Goal: Task Accomplishment & Management: Manage account settings

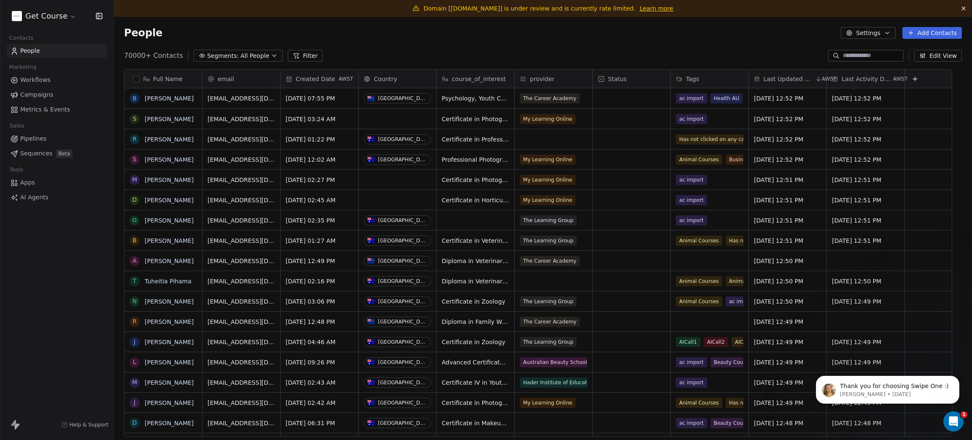
scroll to position [377, 839]
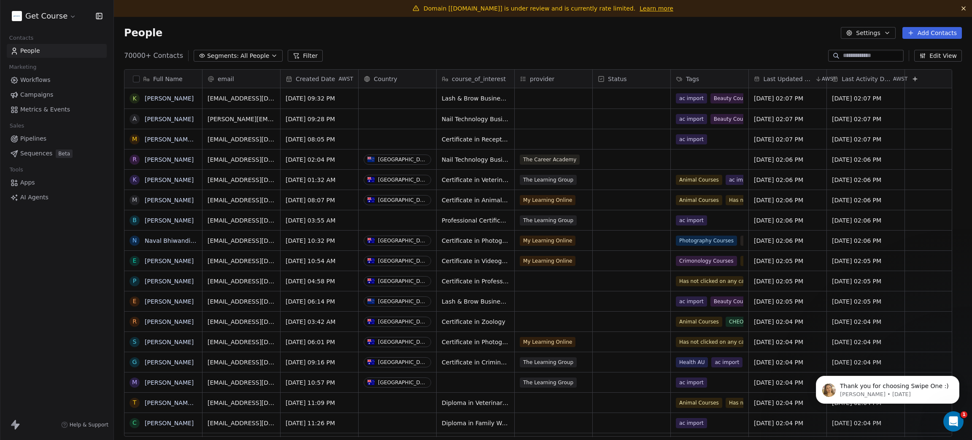
click at [46, 78] on span "Workflows" at bounding box center [35, 80] width 30 height 9
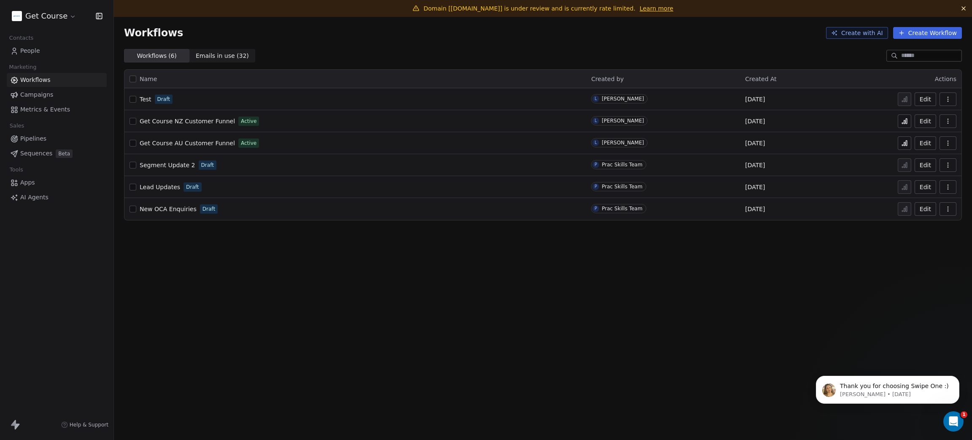
click at [37, 93] on span "Campaigns" at bounding box center [36, 94] width 33 height 9
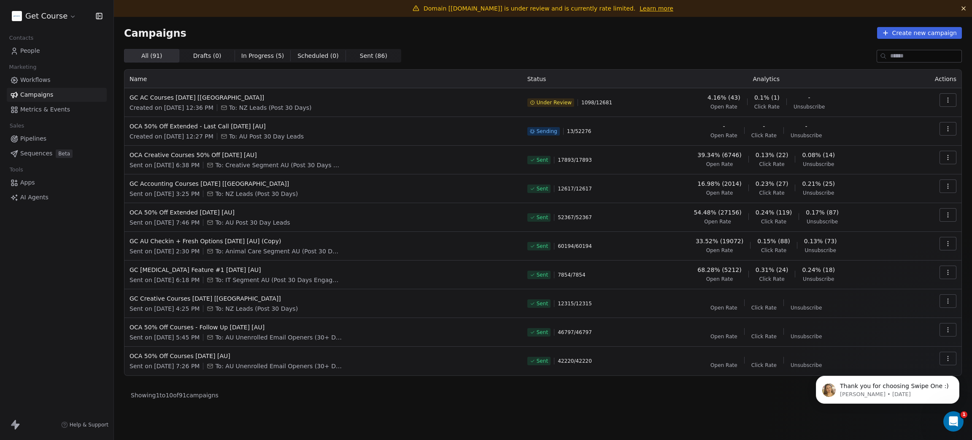
click at [572, 102] on span "Under Review" at bounding box center [554, 102] width 35 height 7
click at [535, 101] on icon at bounding box center [532, 102] width 5 height 5
click at [196, 93] on span "GC AC Courses [DATE] [[GEOGRAPHIC_DATA]]" at bounding box center [324, 97] width 388 height 8
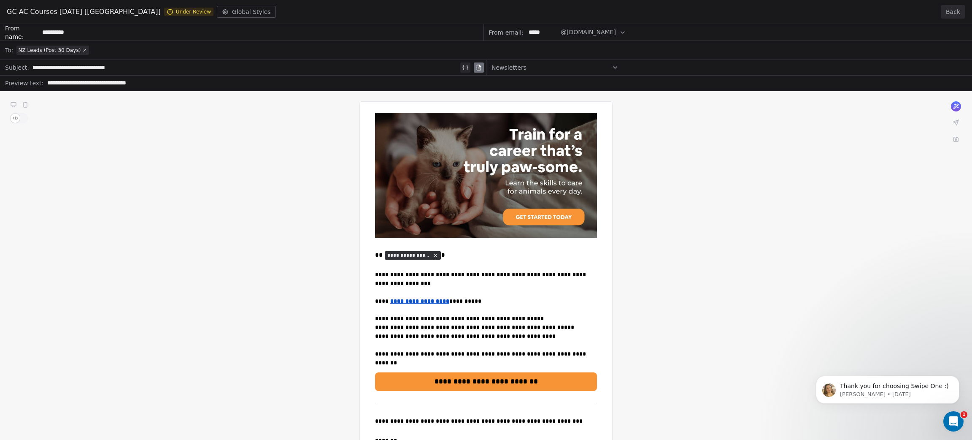
click at [961, 9] on button "Back" at bounding box center [953, 12] width 24 height 14
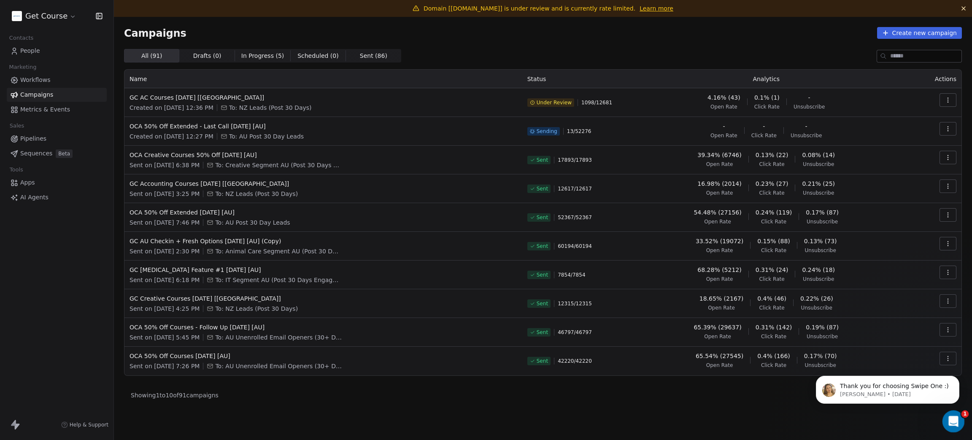
click at [955, 416] on icon "Open Intercom Messenger" at bounding box center [953, 420] width 14 height 14
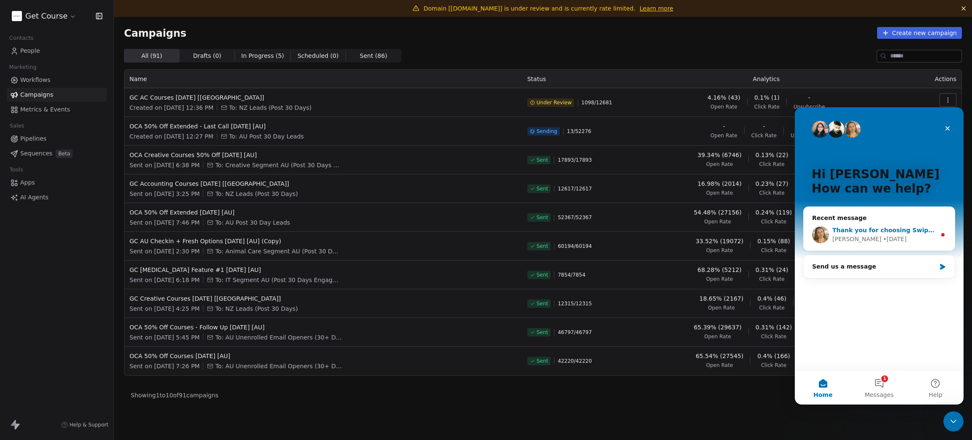
click at [883, 232] on span "Thank you for choosing Swipe One :)" at bounding box center [894, 230] width 122 height 7
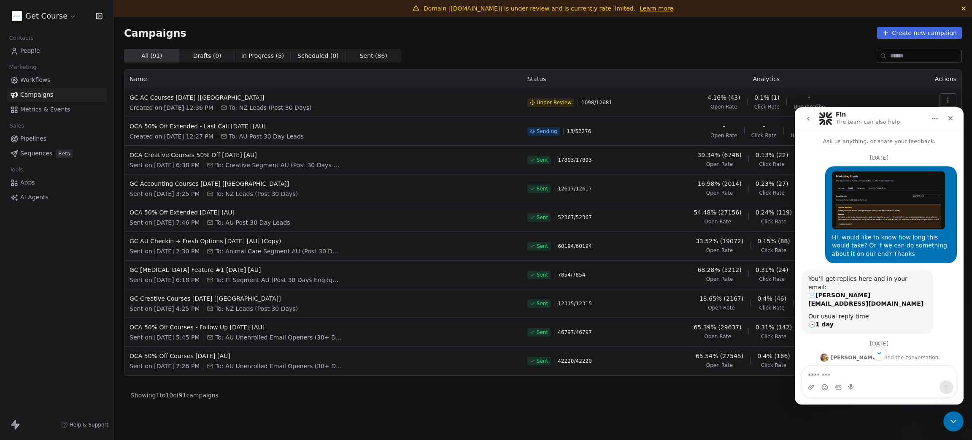
click at [883, 202] on img "Leona says…" at bounding box center [888, 200] width 113 height 58
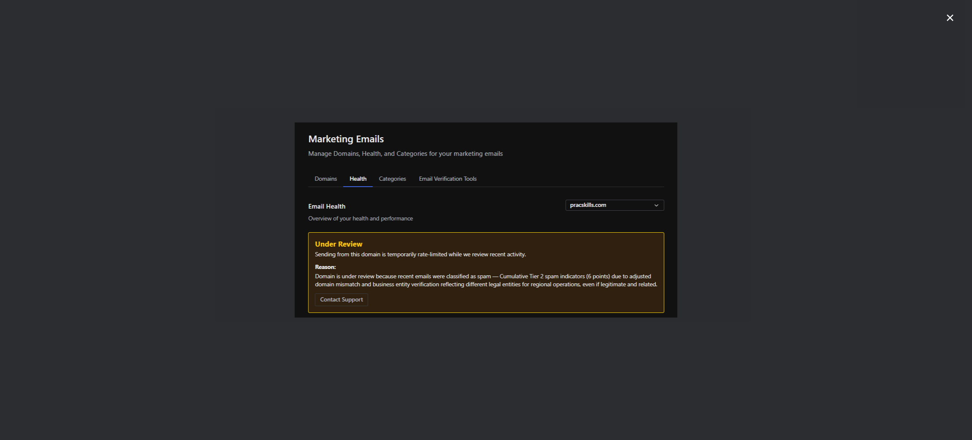
click at [949, 15] on icon "Close" at bounding box center [950, 18] width 10 height 10
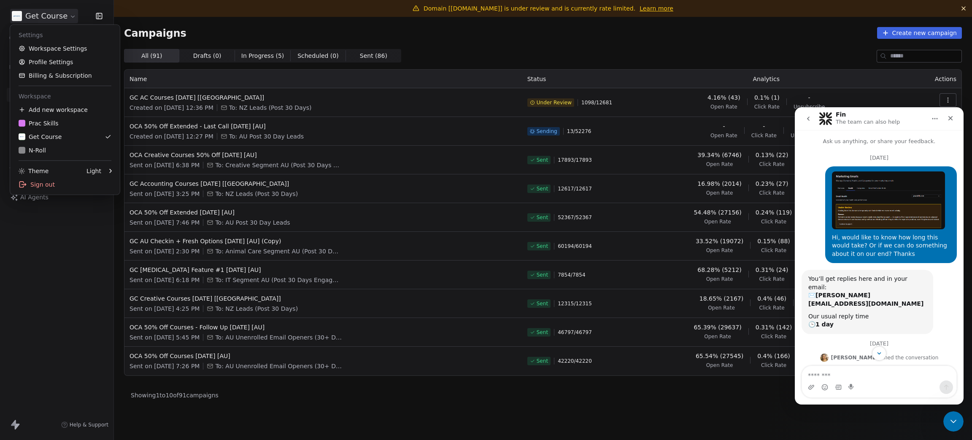
click at [46, 15] on html "Get Course Contacts People Marketing Workflows Campaigns Metrics & Events Sales…" at bounding box center [486, 220] width 972 height 440
click at [30, 343] on html "Get Course Contacts People Marketing Workflows Campaigns Metrics & Events Sales…" at bounding box center [486, 220] width 972 height 440
click at [46, 22] on html "Get Course Contacts People Marketing Workflows Campaigns Metrics & Events Sales…" at bounding box center [486, 220] width 972 height 440
click at [48, 47] on link "Workspace Settings" at bounding box center [65, 49] width 103 height 14
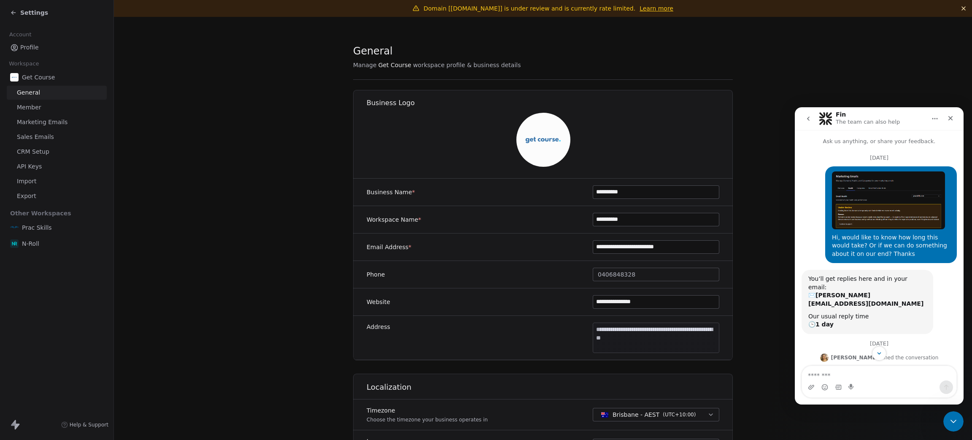
click at [43, 122] on span "Marketing Emails" at bounding box center [42, 122] width 51 height 9
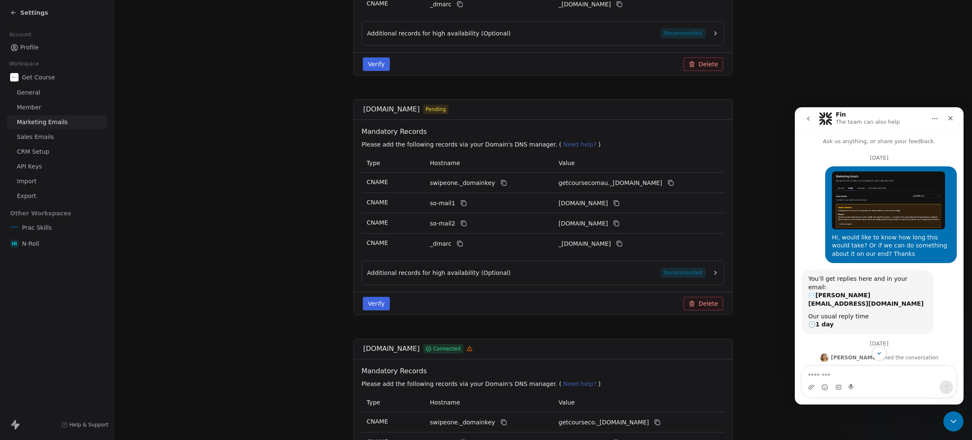
scroll to position [316, 0]
click at [373, 304] on button "Verify" at bounding box center [376, 302] width 27 height 14
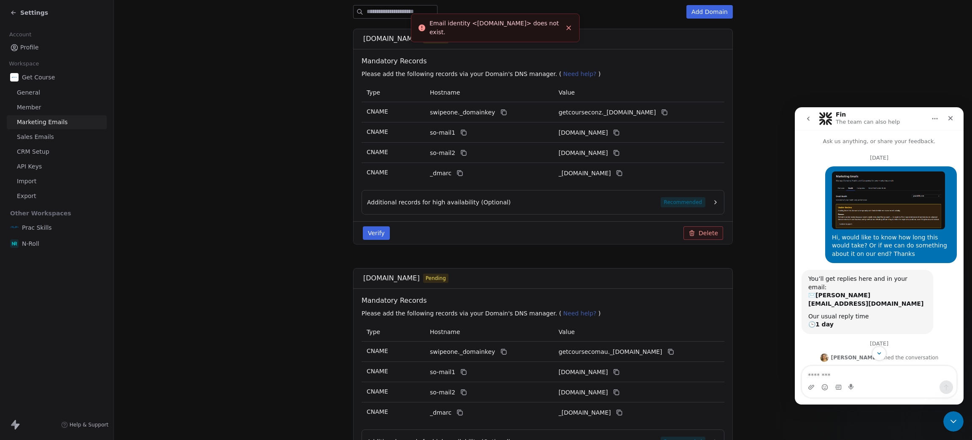
scroll to position [127, 0]
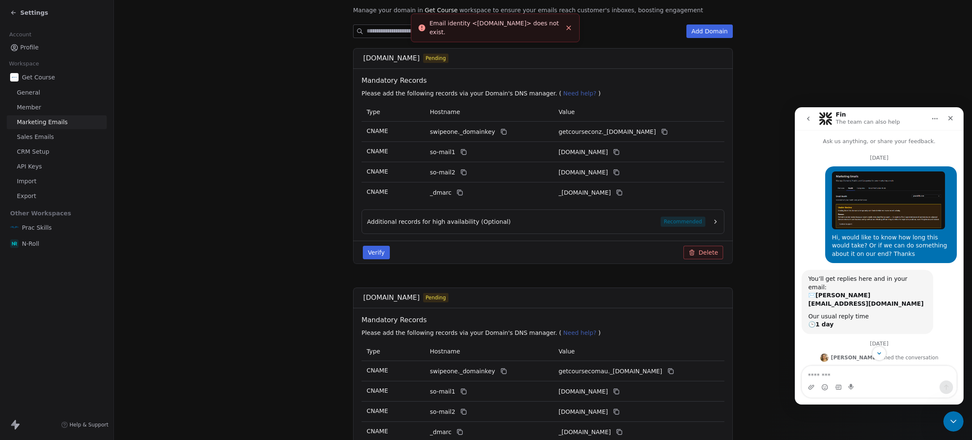
click at [373, 253] on button "Verify" at bounding box center [376, 253] width 27 height 14
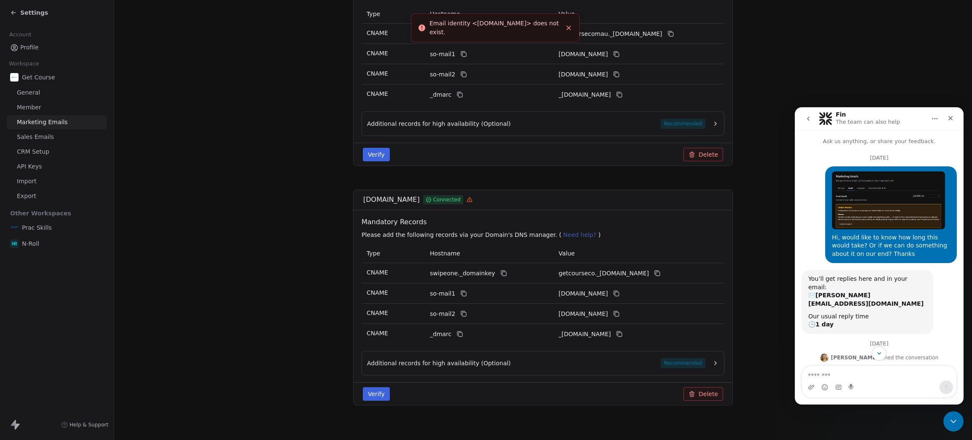
scroll to position [470, 0]
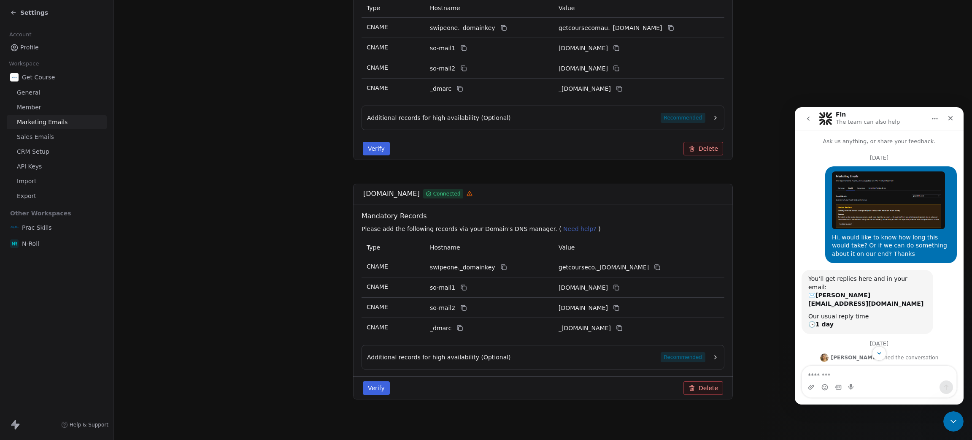
click at [676, 358] on span "Recommended" at bounding box center [683, 357] width 45 height 10
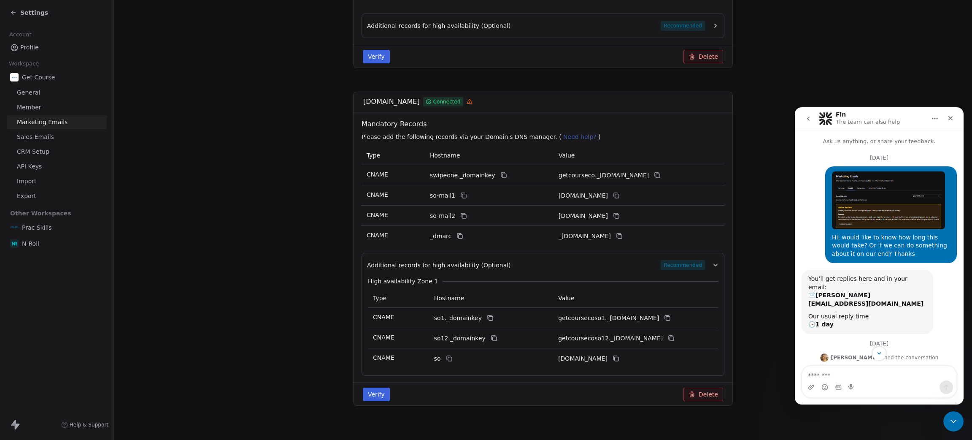
scroll to position [568, 0]
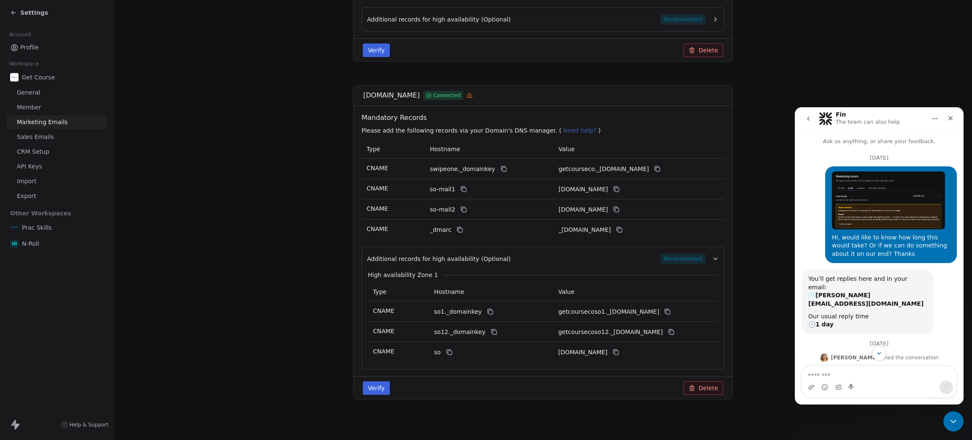
click at [370, 392] on button "Verify" at bounding box center [376, 388] width 27 height 14
click at [569, 24] on icon "Close toast" at bounding box center [569, 25] width 8 height 8
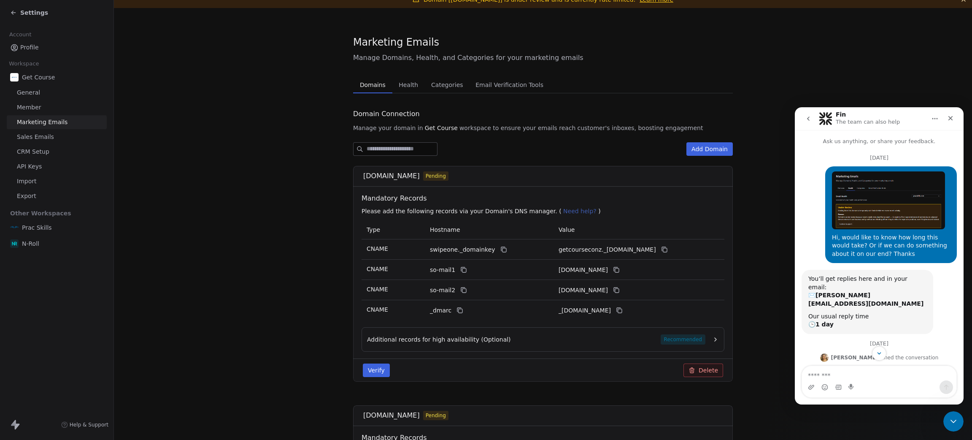
scroll to position [0, 0]
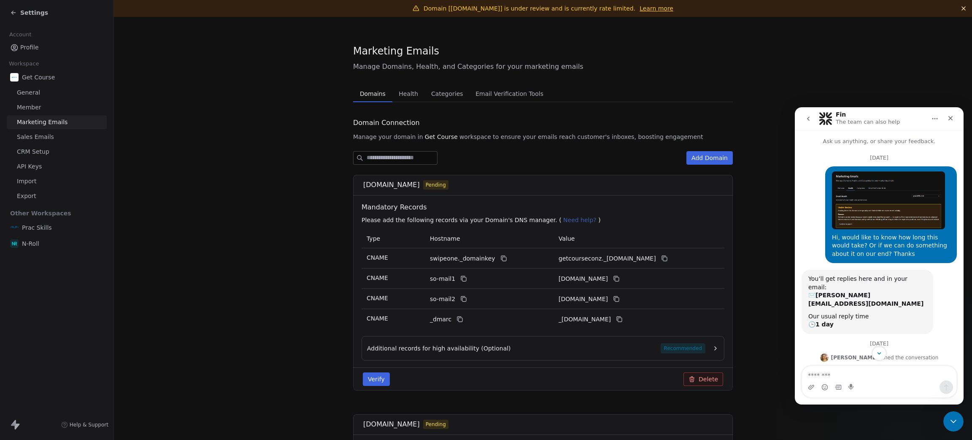
click at [640, 10] on link "Learn more" at bounding box center [657, 8] width 34 height 8
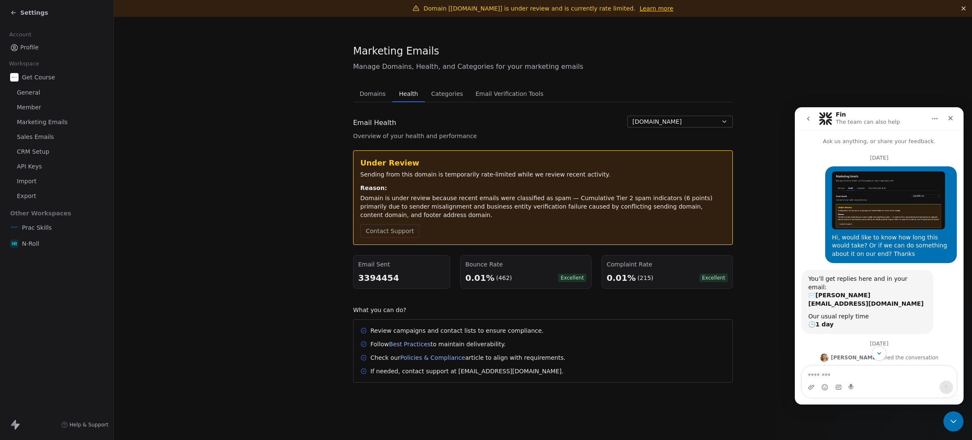
click at [666, 130] on div "Email Health Overview of your health and performance [DOMAIN_NAME]" at bounding box center [543, 128] width 380 height 24
click at [665, 124] on span "[DOMAIN_NAME]" at bounding box center [656, 121] width 49 height 9
click at [720, 84] on html "Settings Account Profile Workspace Get Course General Member Marketing Emails S…" at bounding box center [486, 220] width 972 height 440
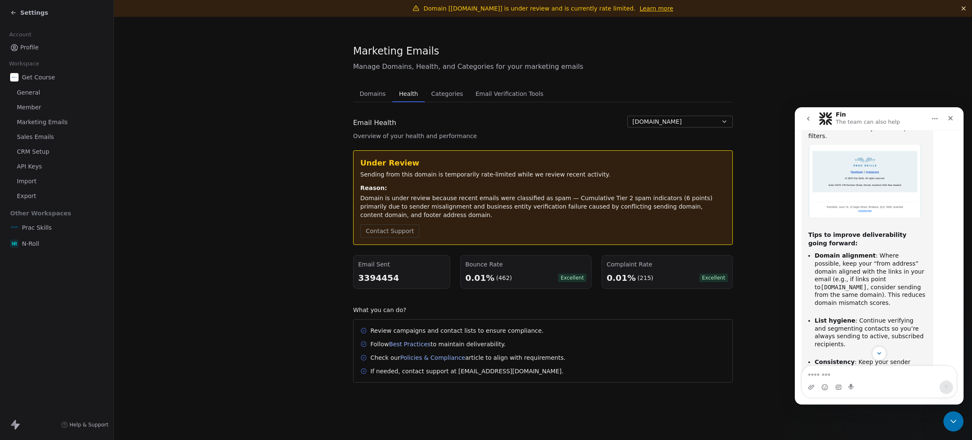
scroll to position [601, 0]
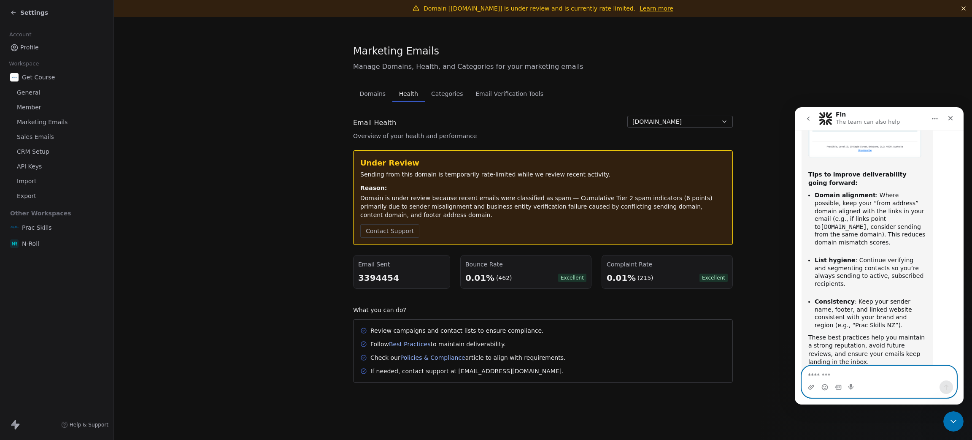
click at [860, 375] on textarea "Message…" at bounding box center [879, 373] width 154 height 14
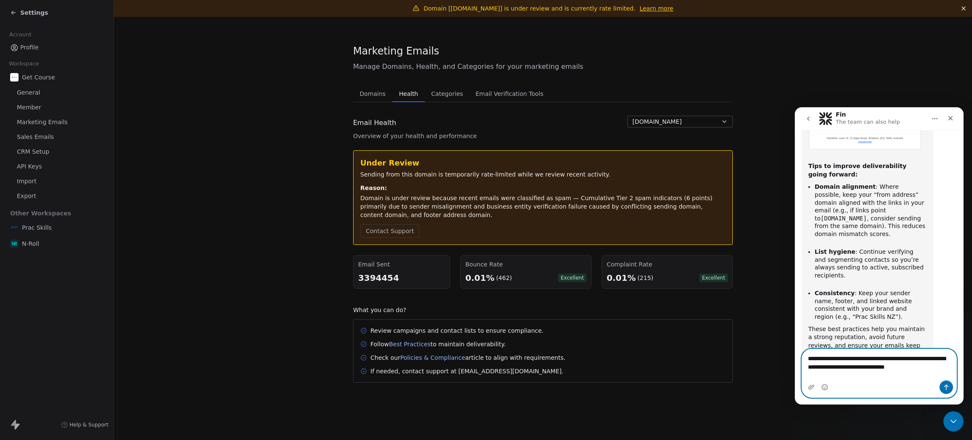
scroll to position [627, 0]
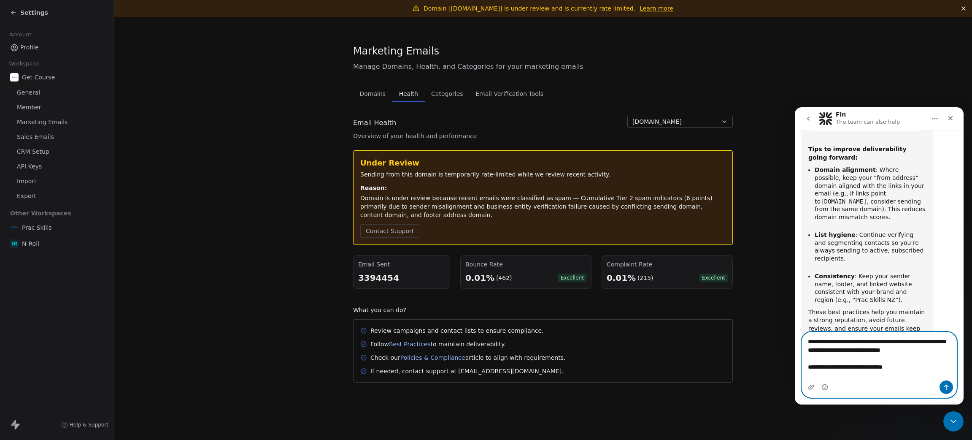
type textarea "**********"
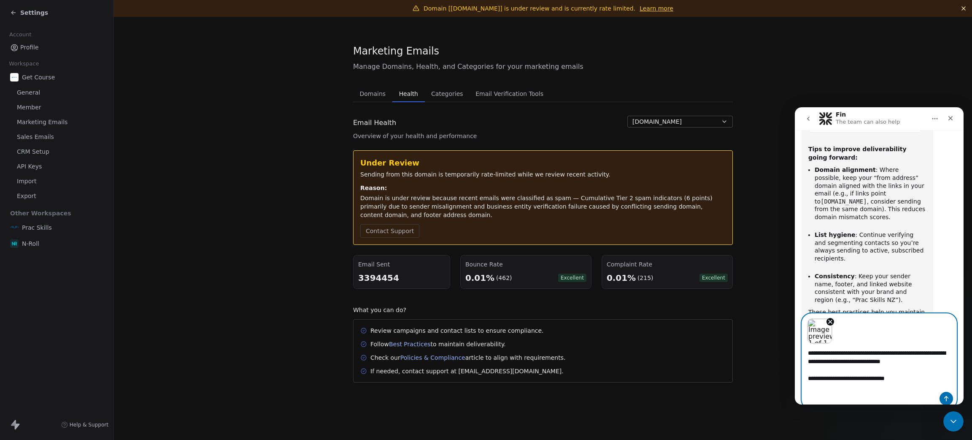
scroll to position [654, 0]
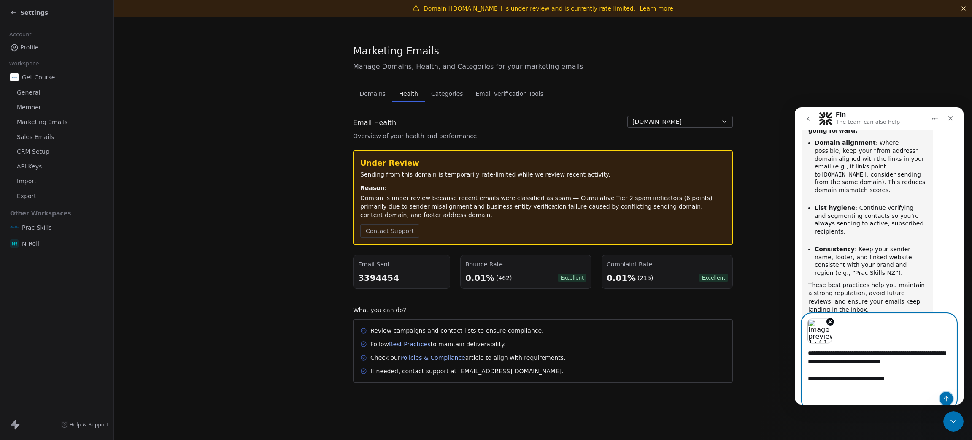
click at [949, 395] on icon "Send a message…" at bounding box center [946, 398] width 7 height 7
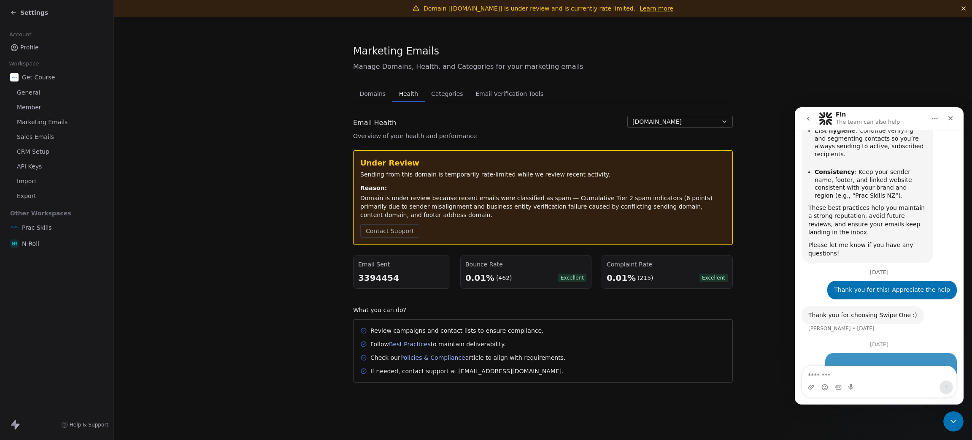
scroll to position [733, 0]
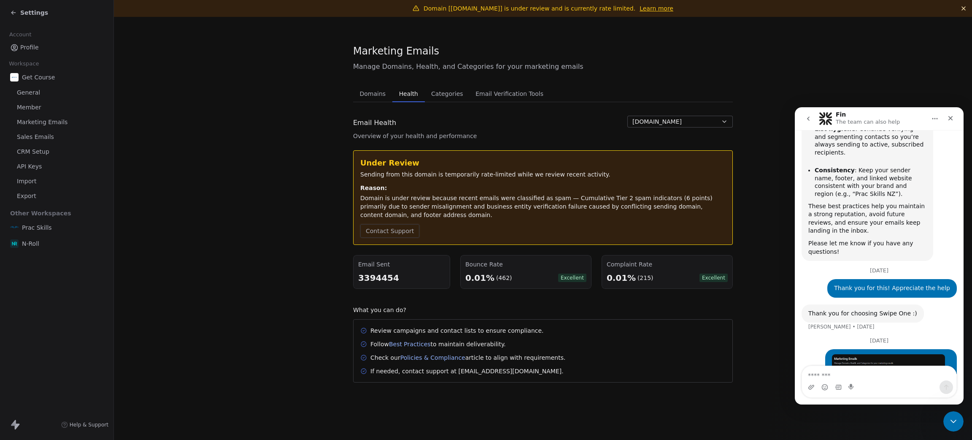
click at [384, 230] on button "Contact Support" at bounding box center [389, 231] width 59 height 14
click at [951, 421] on icon "Close Intercom Messenger" at bounding box center [952, 420] width 10 height 10
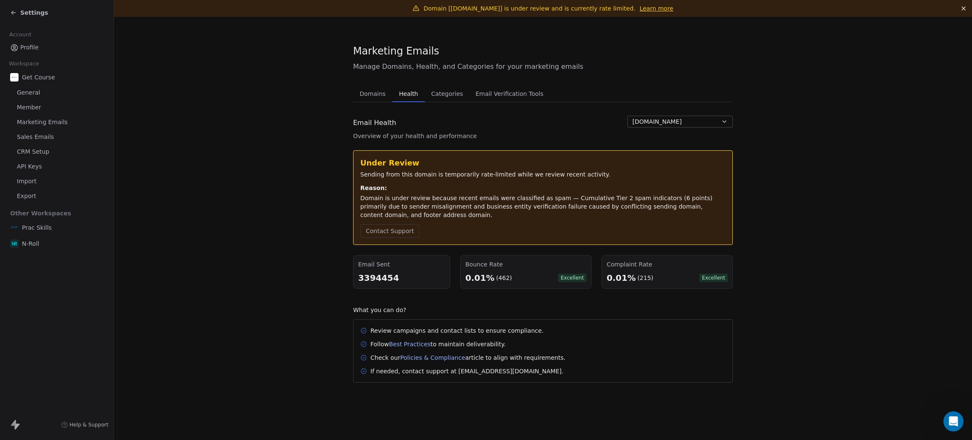
click at [17, 14] on div "Settings" at bounding box center [29, 12] width 38 height 8
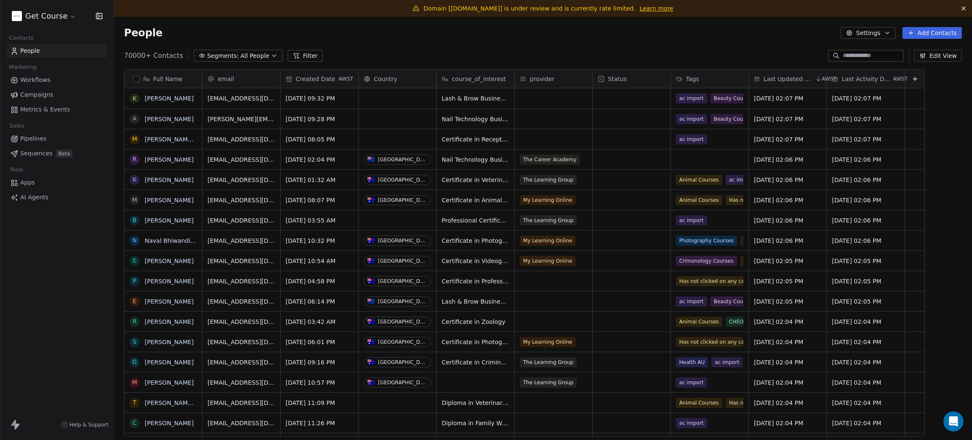
scroll to position [377, 839]
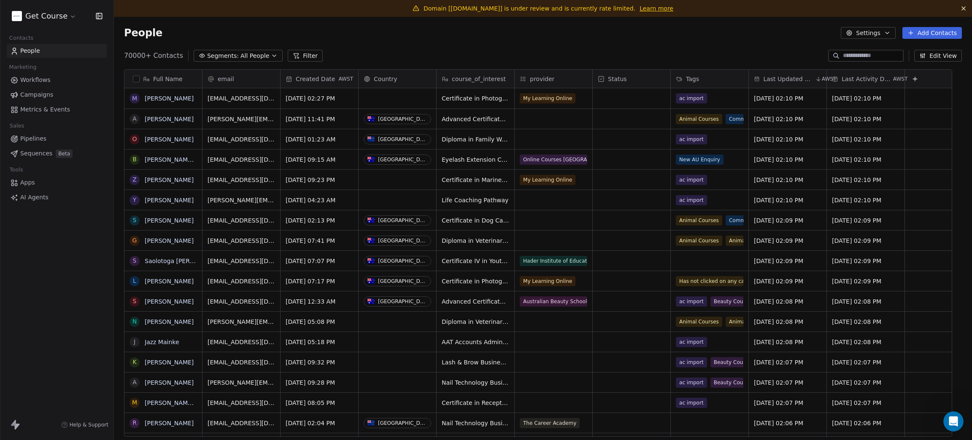
click at [13, 278] on div "Get Course Contacts People Marketing Workflows Campaigns Metrics & Events Sales…" at bounding box center [57, 220] width 114 height 440
click at [865, 51] on input at bounding box center [872, 55] width 59 height 8
paste input "**********"
type input "**********"
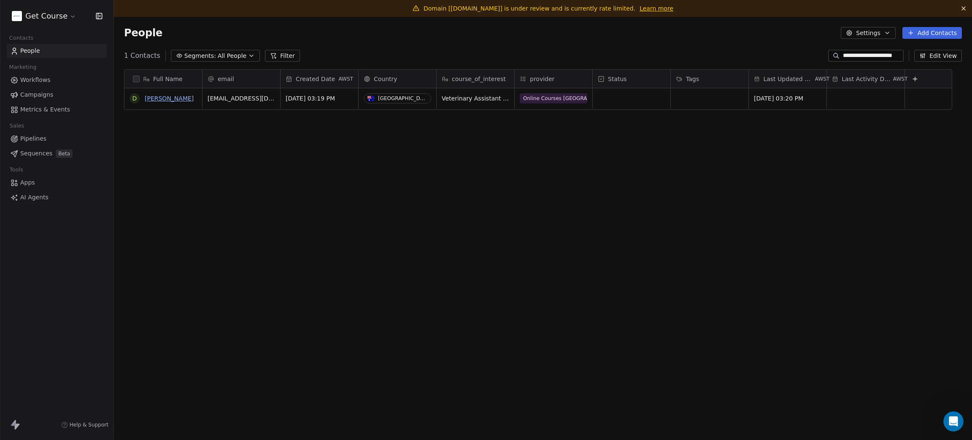
click at [177, 95] on link "[PERSON_NAME]" at bounding box center [169, 98] width 49 height 7
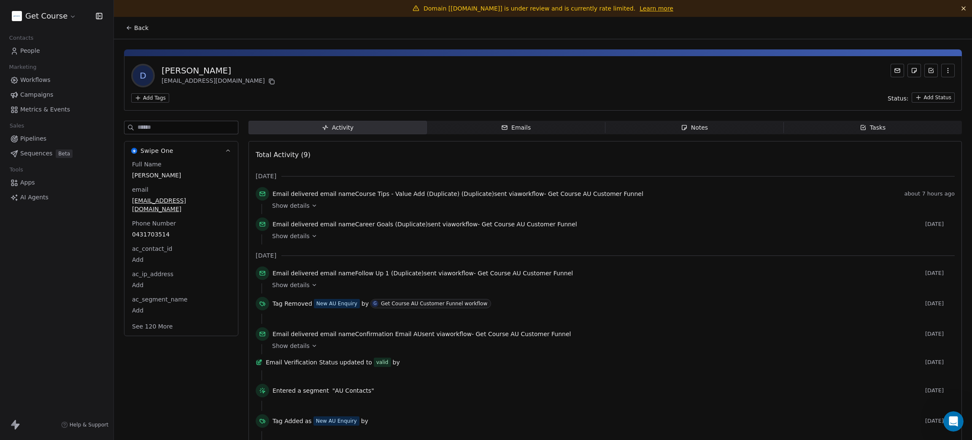
click at [171, 319] on button "See 120 More" at bounding box center [152, 326] width 51 height 15
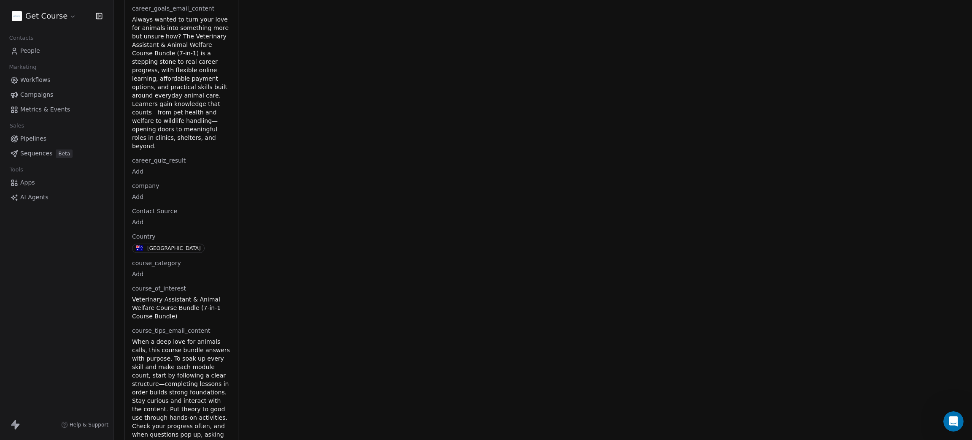
scroll to position [775, 0]
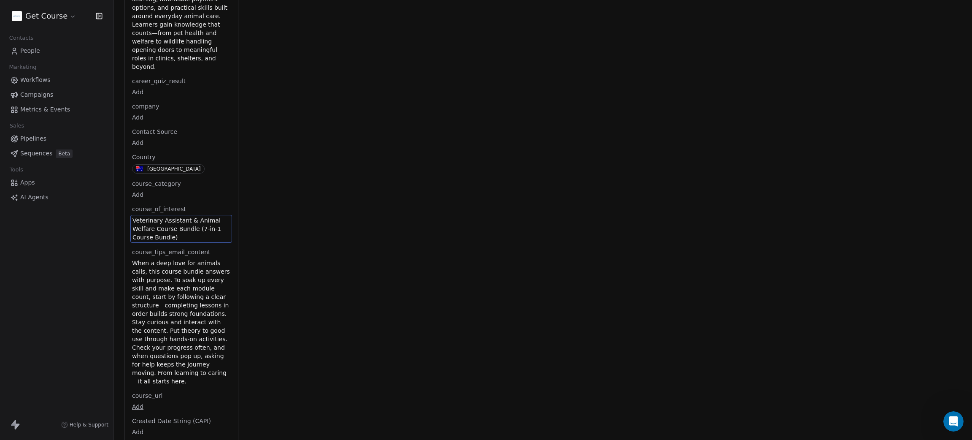
drag, startPoint x: 181, startPoint y: 305, endPoint x: 165, endPoint y: 270, distance: 38.5
click at [188, 230] on span "Veterinary Assistant & Animal Welfare Course Bundle (7-in-1 Course Bundle)" at bounding box center [180, 228] width 97 height 25
click at [191, 228] on span "Veterinary Assistant & Animal Welfare Course Bundle (7-in-1 Course Bundle)" at bounding box center [180, 228] width 97 height 25
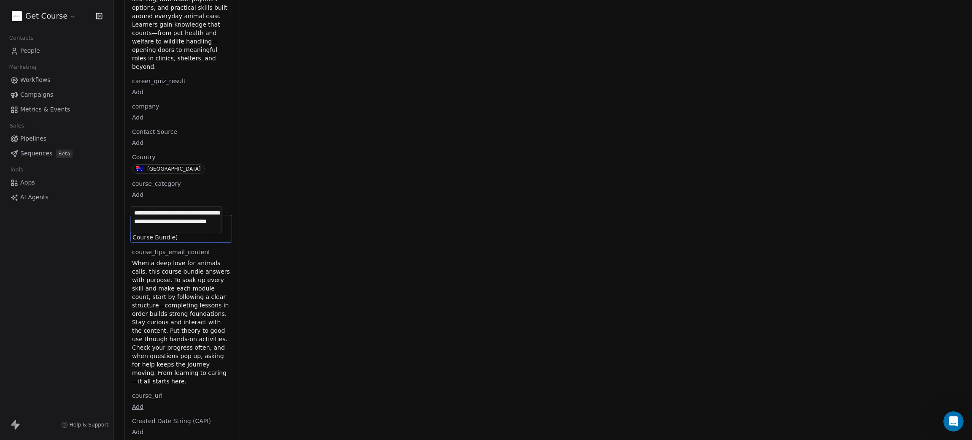
scroll to position [11, 0]
click at [397, 114] on html "Get Course Contacts People Marketing Workflows Campaigns Metrics & Events Sales…" at bounding box center [486, 220] width 972 height 440
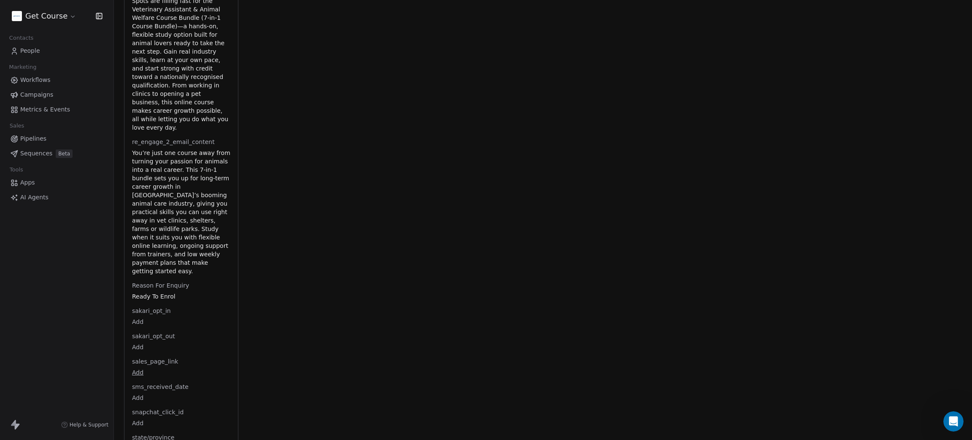
scroll to position [2821, 0]
